Goal: Download file/media

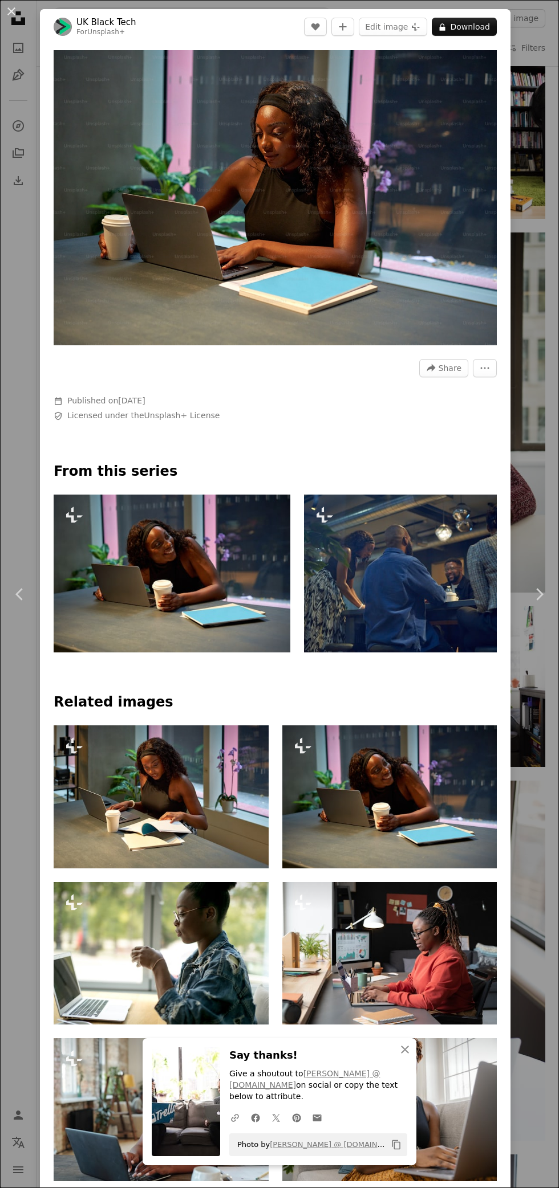
scroll to position [3474, 0]
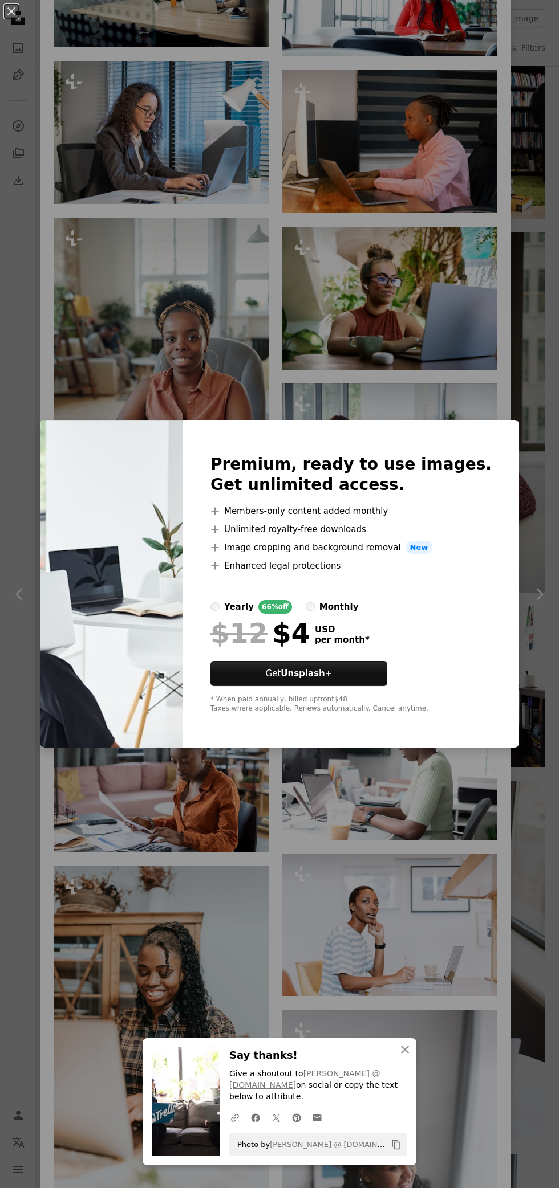
click at [381, 817] on div "An X shape An X shape Close Say thanks! Give a shoutout to [PERSON_NAME] @ [DOM…" at bounding box center [279, 594] width 559 height 1188
